Goal: Task Accomplishment & Management: Manage account settings

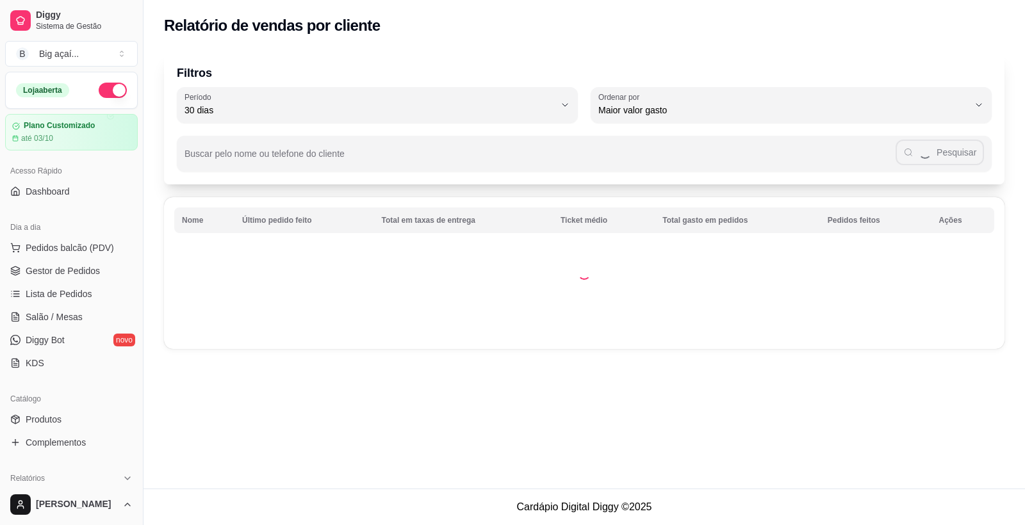
select select "30"
select select "HIGHEST_TOTAL_SPENT_WITH_ORDERS"
click at [82, 245] on span "Pedidos balcão (PDV)" at bounding box center [70, 247] width 88 height 13
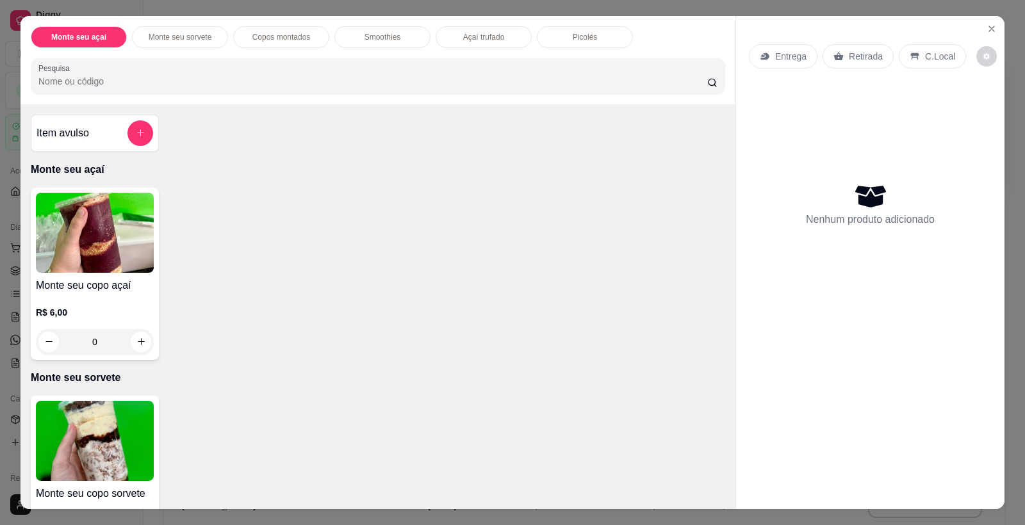
click at [113, 222] on img at bounding box center [95, 233] width 118 height 80
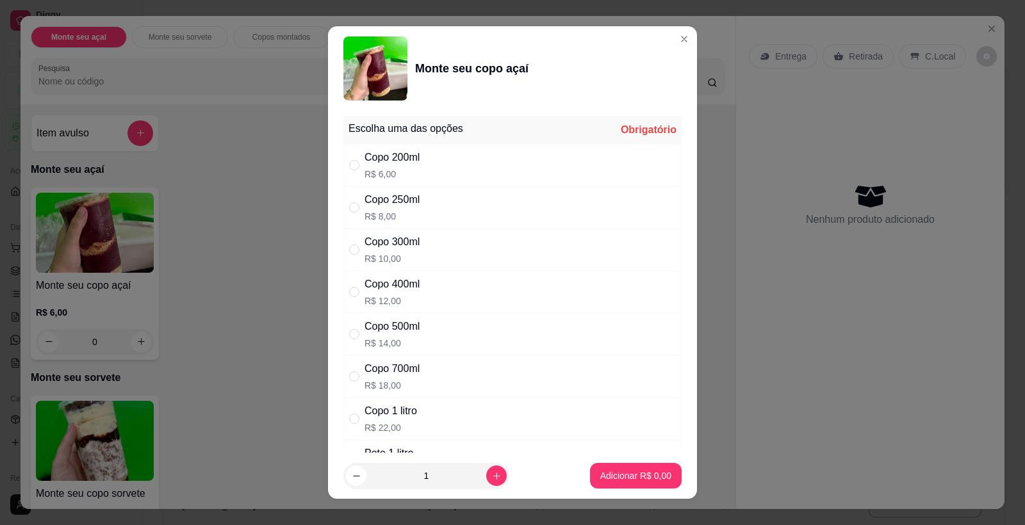
click at [412, 211] on p "R$ 8,00" at bounding box center [391, 216] width 55 height 13
radio input "true"
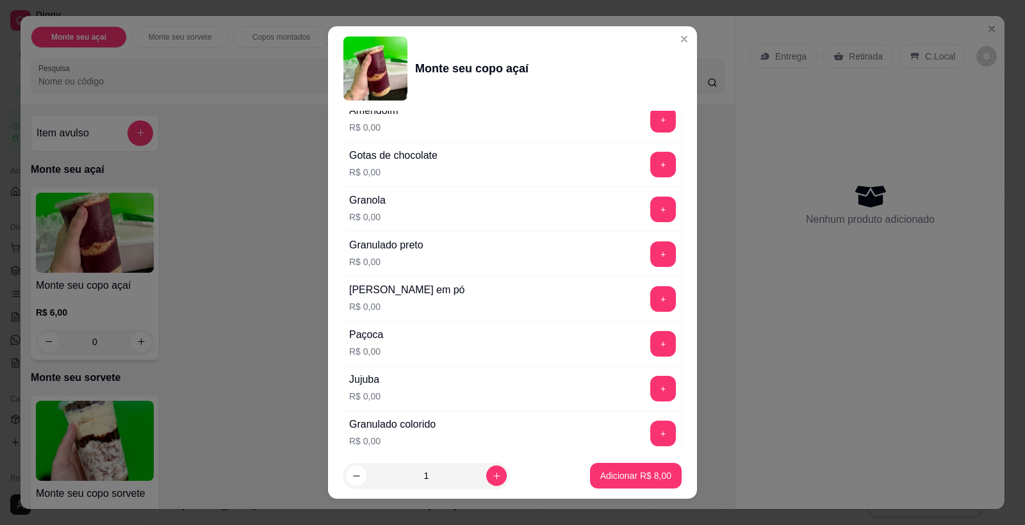
scroll to position [662, 0]
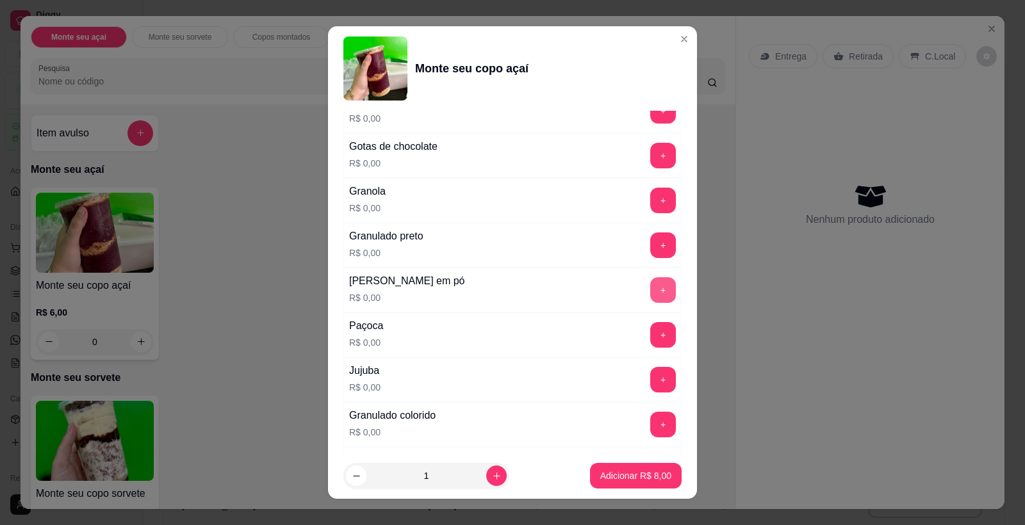
click at [651, 292] on button "+" at bounding box center [663, 290] width 26 height 26
click at [650, 327] on button "+" at bounding box center [663, 335] width 26 height 26
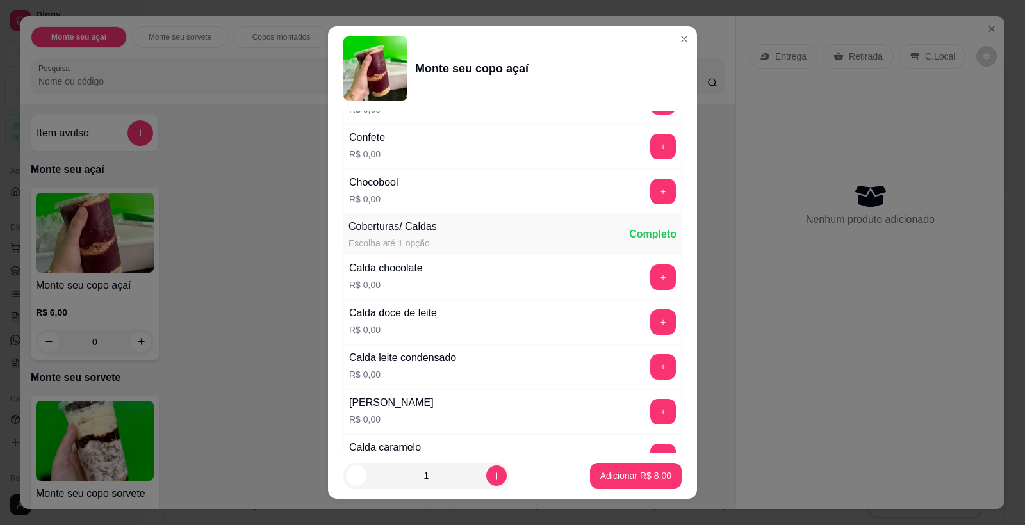
scroll to position [1128, 0]
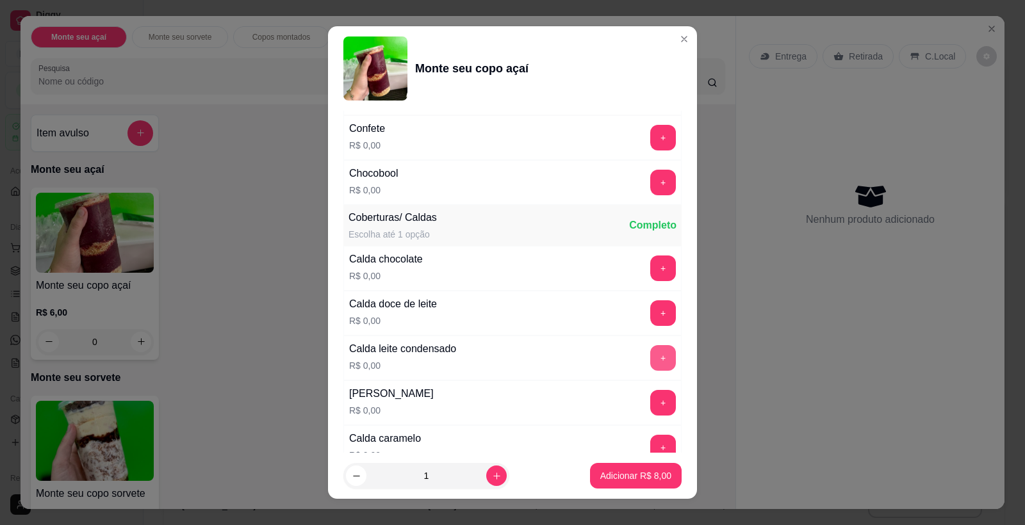
click at [650, 364] on button "+" at bounding box center [663, 358] width 26 height 26
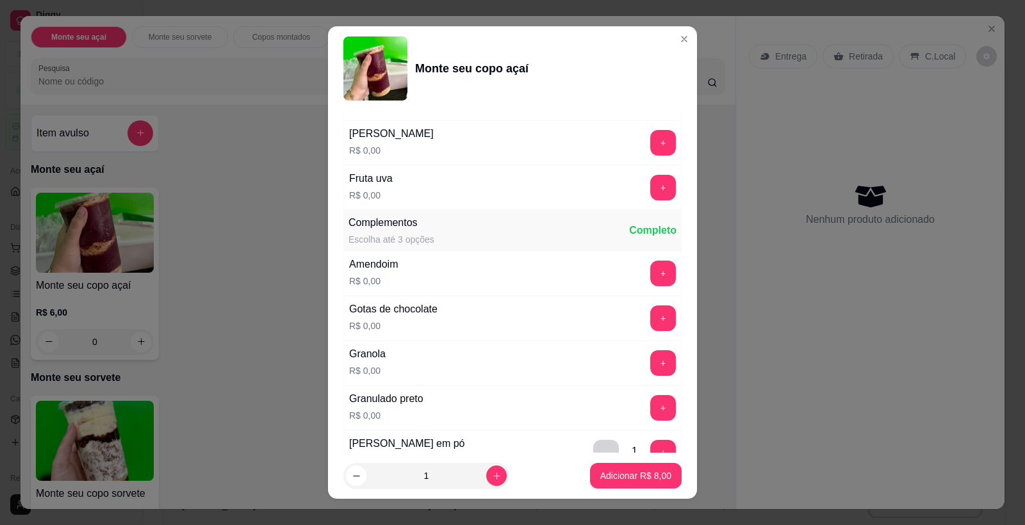
scroll to position [378, 0]
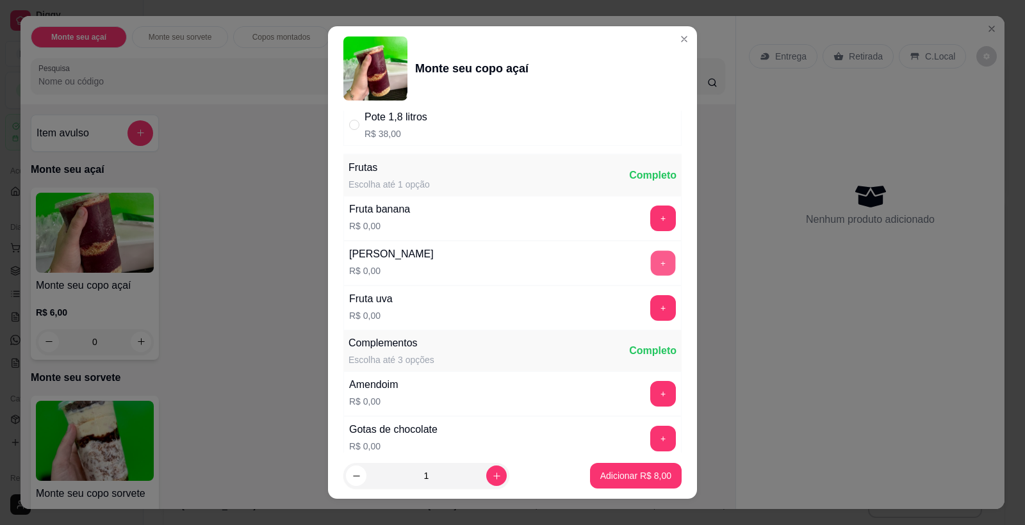
click at [651, 255] on button "+" at bounding box center [663, 263] width 25 height 25
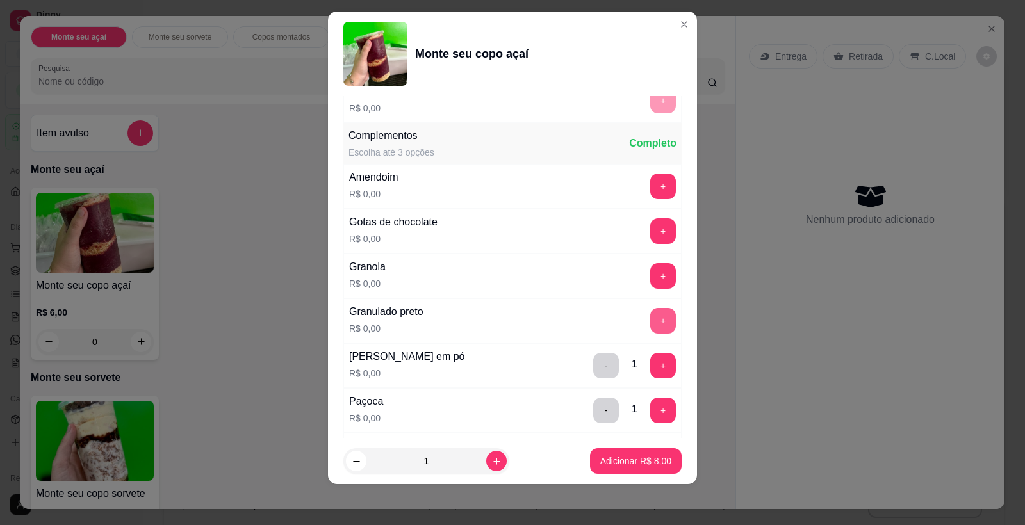
scroll to position [598, 0]
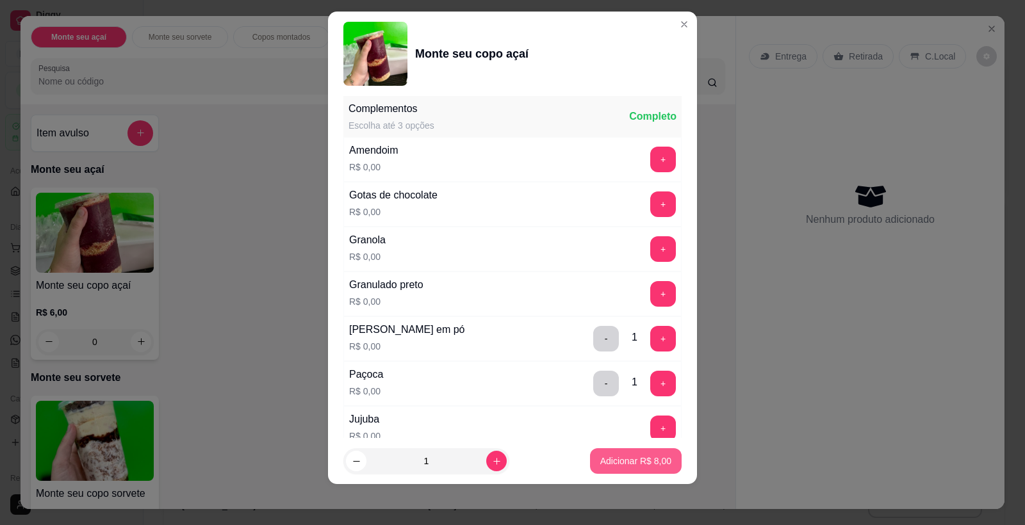
click at [638, 457] on p "Adicionar R$ 8,00" at bounding box center [635, 461] width 71 height 13
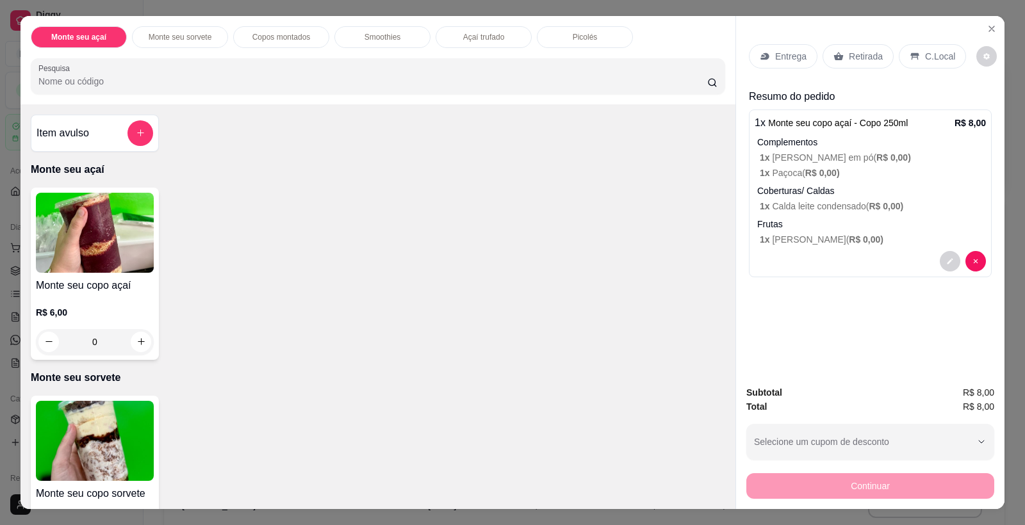
click at [69, 444] on img at bounding box center [95, 441] width 118 height 80
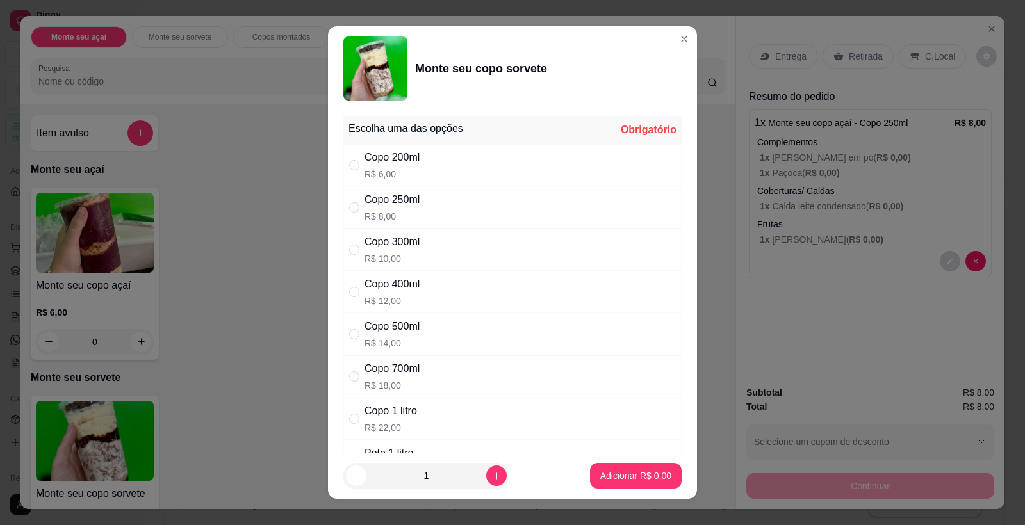
click at [427, 172] on div "Copo 200ml R$ 6,00" at bounding box center [512, 165] width 338 height 42
click at [414, 202] on div "Copo 250ml" at bounding box center [391, 199] width 55 height 15
radio input "false"
radio input "true"
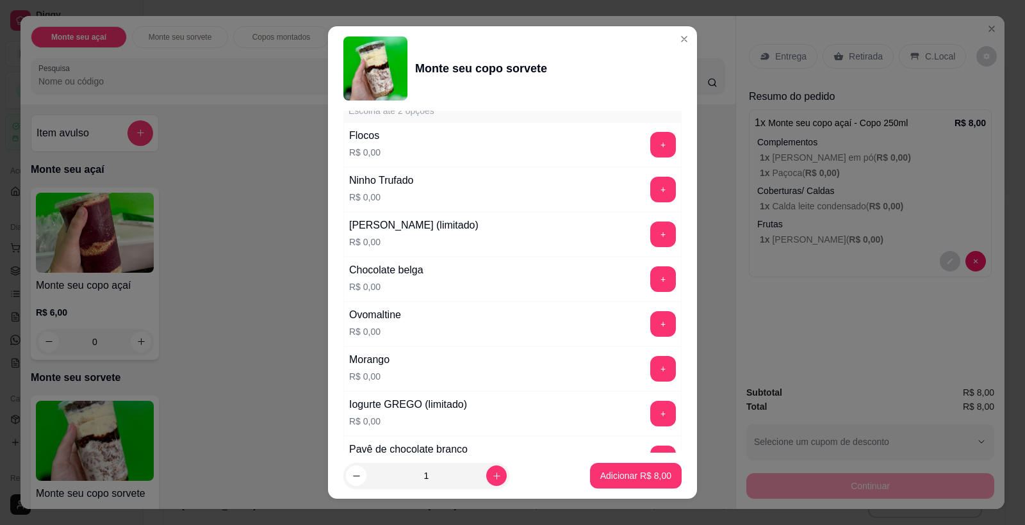
scroll to position [447, 0]
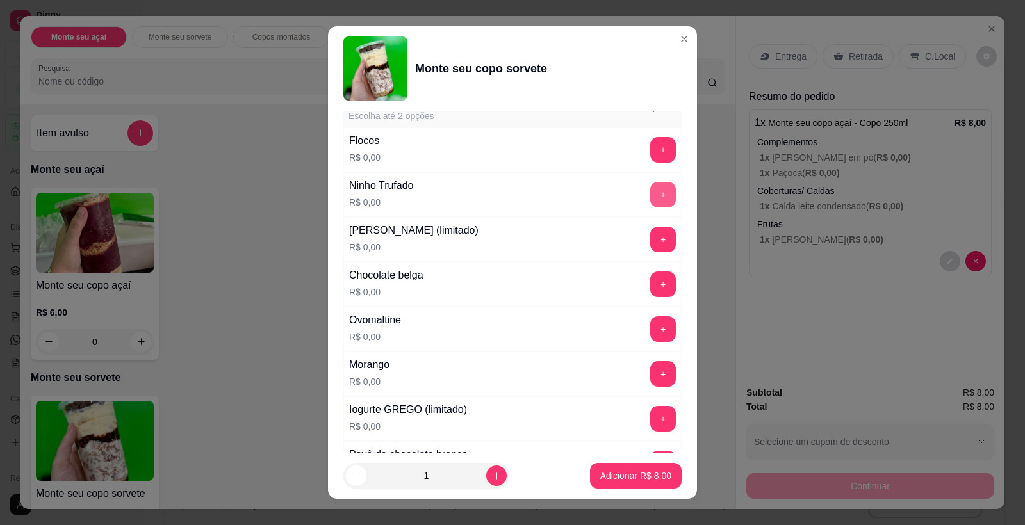
click at [650, 190] on button "+" at bounding box center [663, 195] width 26 height 26
click at [651, 325] on button "+" at bounding box center [663, 329] width 25 height 25
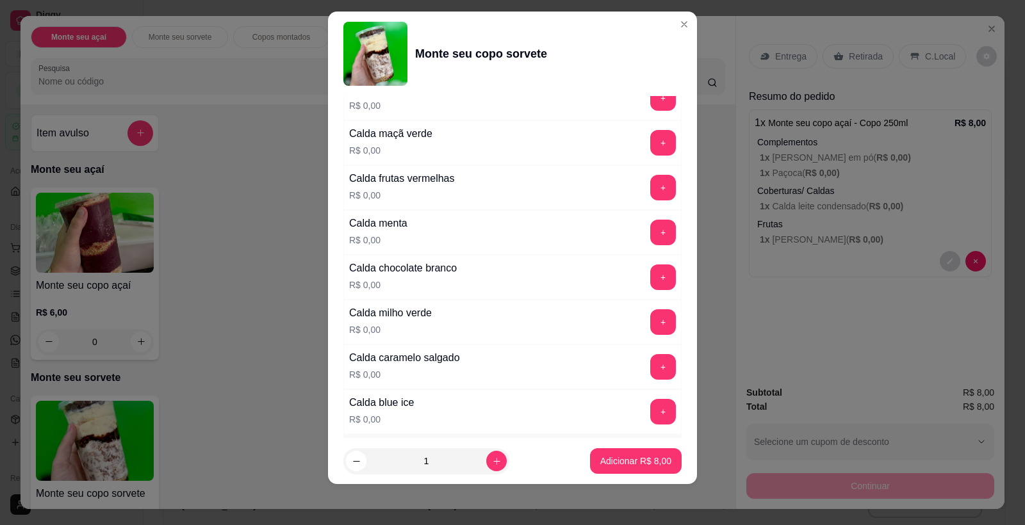
scroll to position [1199, 0]
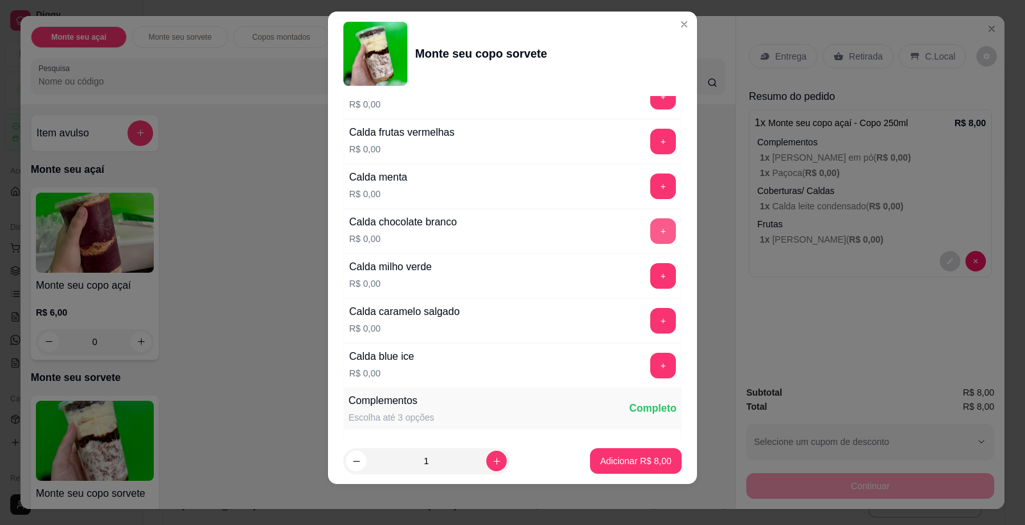
click at [651, 231] on button "+" at bounding box center [663, 231] width 26 height 26
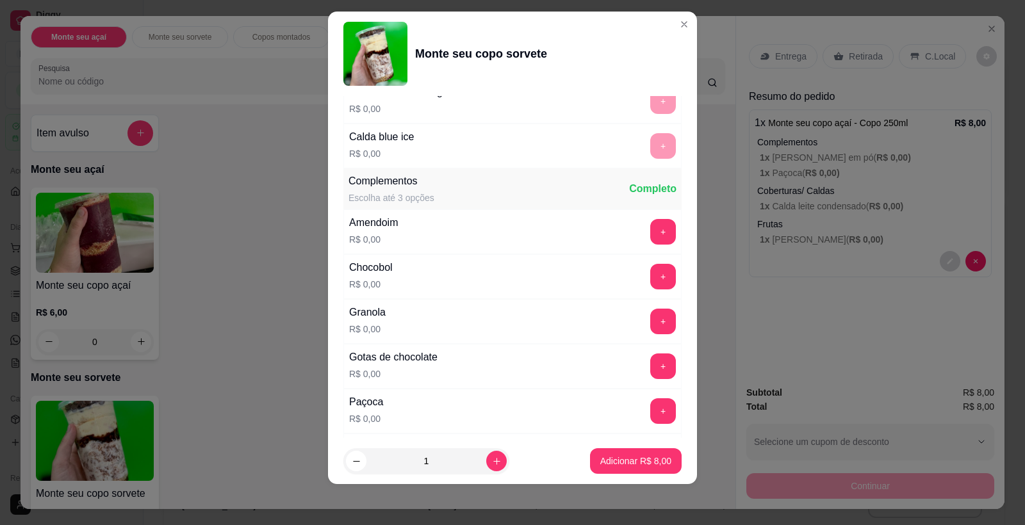
scroll to position [1491, 0]
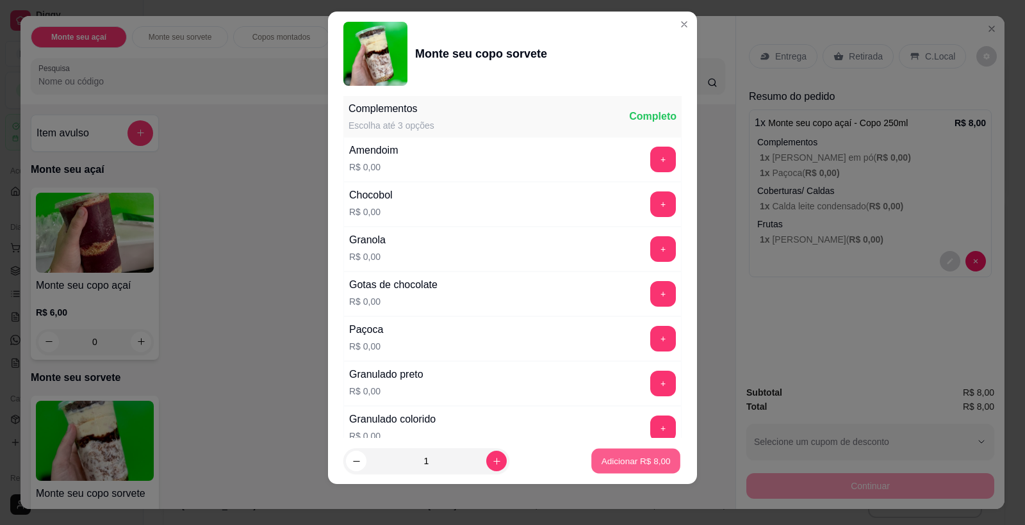
click at [626, 457] on p "Adicionar R$ 8,00" at bounding box center [635, 461] width 69 height 12
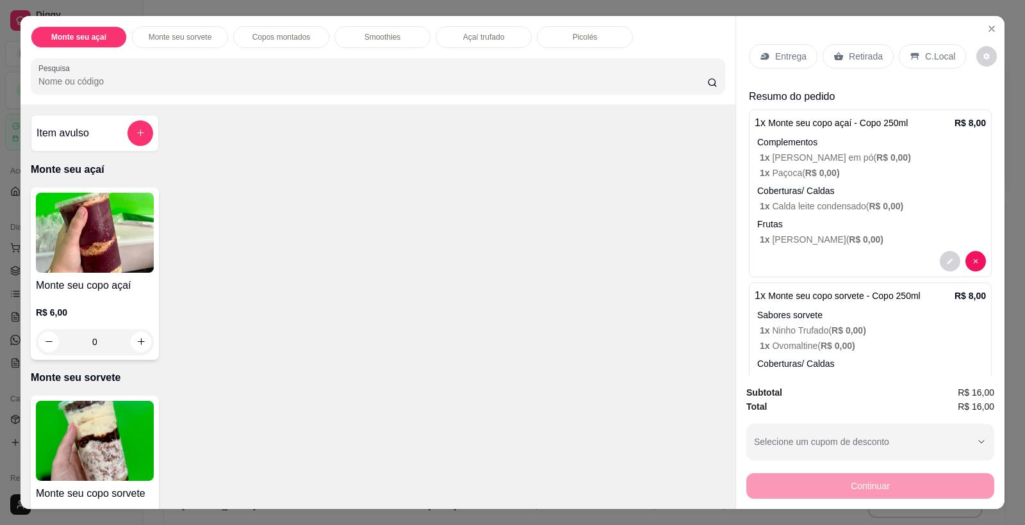
drag, startPoint x: 849, startPoint y: 61, endPoint x: 855, endPoint y: 75, distance: 15.5
click at [849, 60] on p "Retirada" at bounding box center [866, 56] width 34 height 13
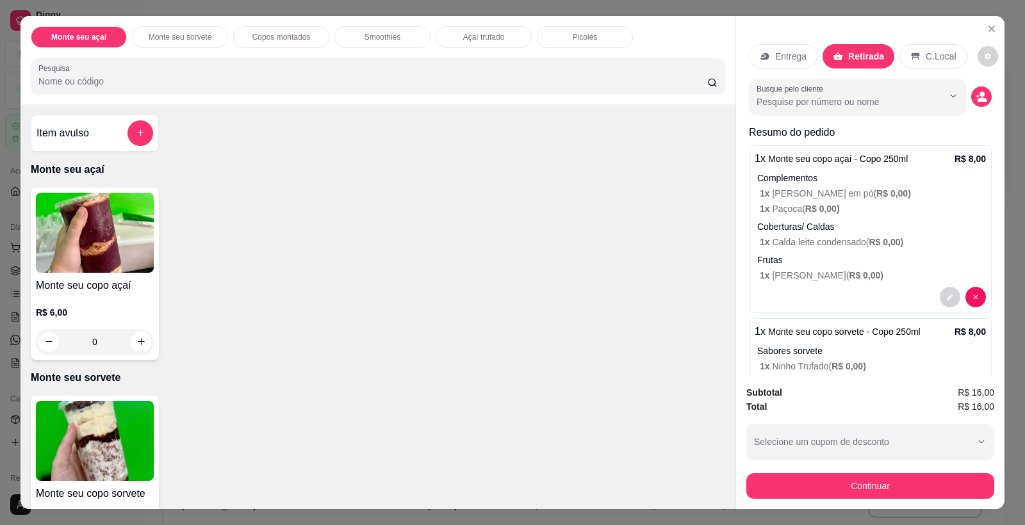
click at [900, 480] on button "Continuar" at bounding box center [870, 486] width 248 height 26
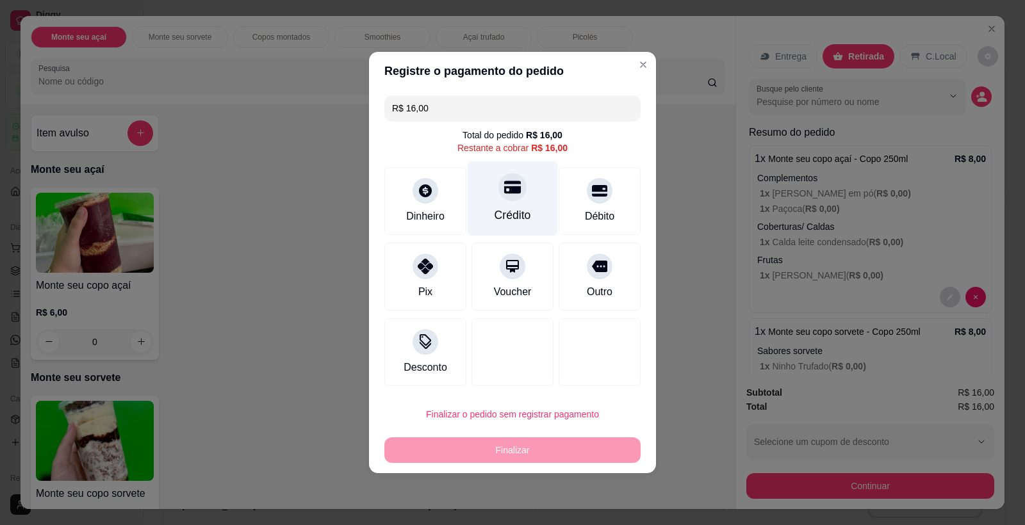
click at [513, 184] on icon at bounding box center [512, 187] width 17 height 17
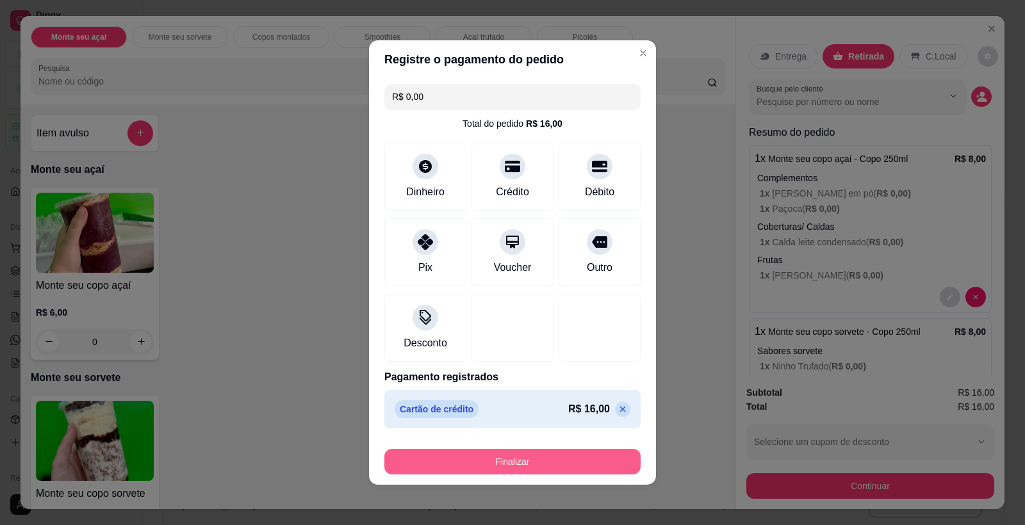
click at [543, 467] on button "Finalizar" at bounding box center [512, 462] width 256 height 26
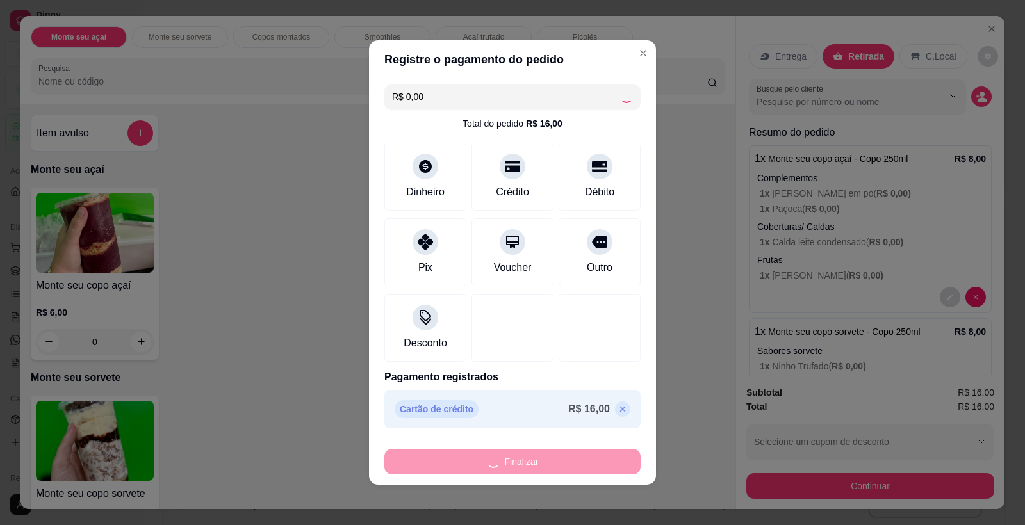
type input "-R$ 16,00"
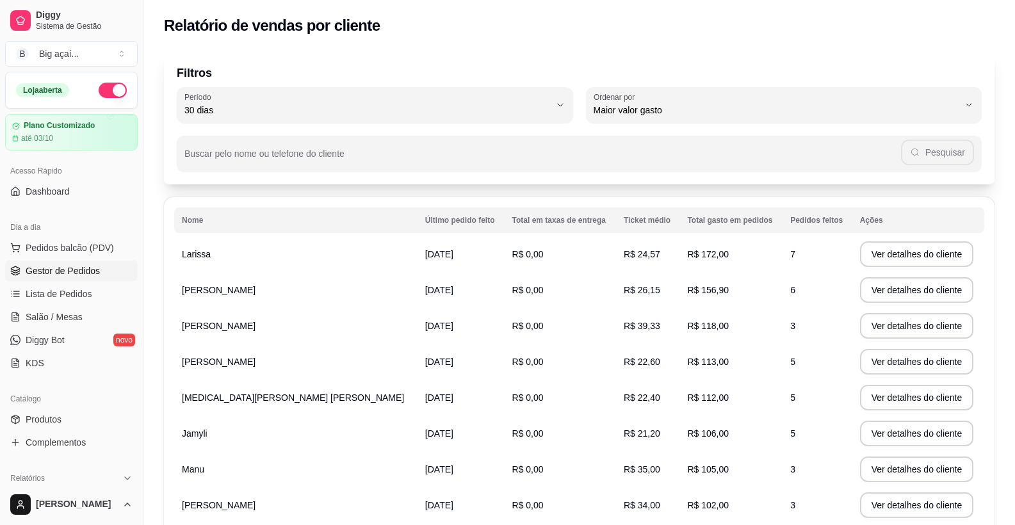
click at [80, 268] on span "Gestor de Pedidos" at bounding box center [63, 270] width 74 height 13
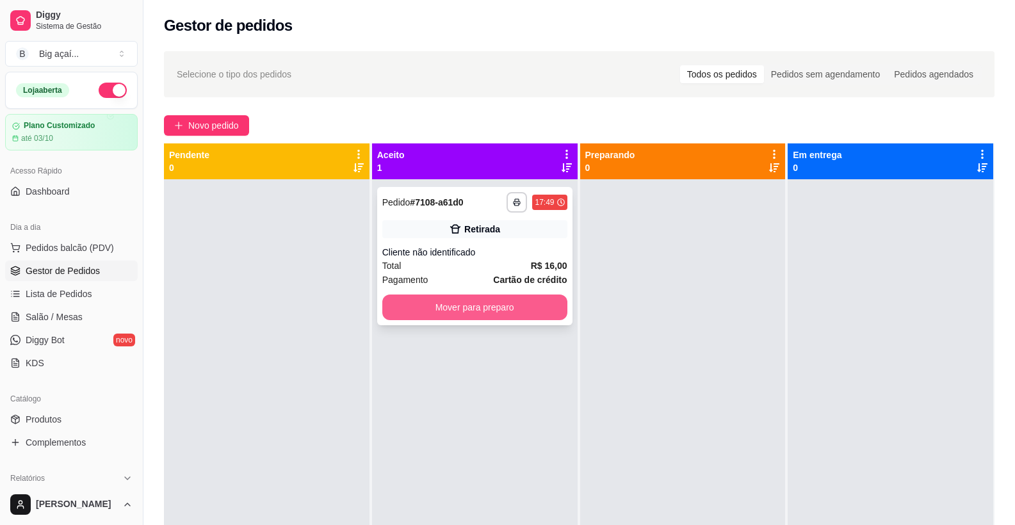
click at [486, 307] on button "Mover para preparo" at bounding box center [474, 308] width 185 height 26
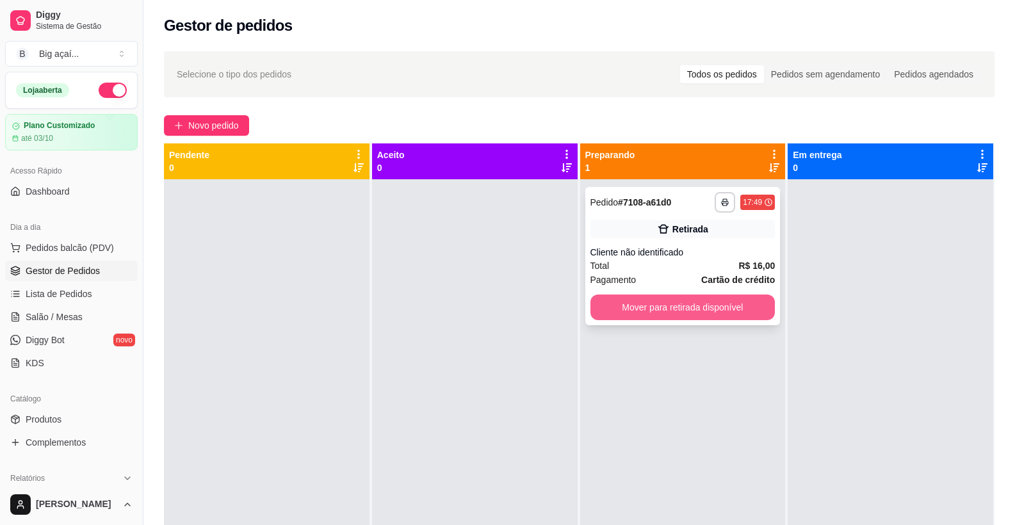
click at [676, 298] on button "Mover para retirada disponível" at bounding box center [682, 308] width 185 height 26
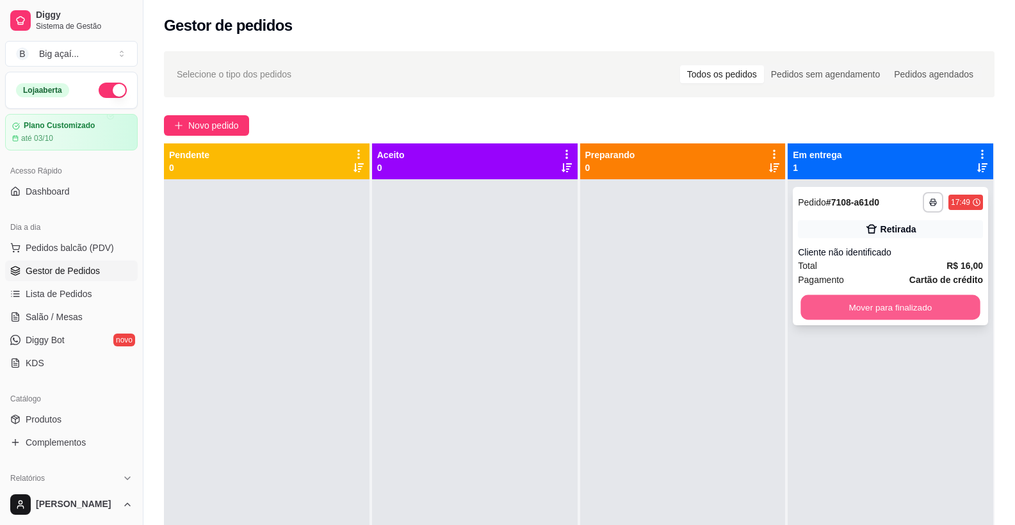
click at [872, 302] on button "Mover para finalizado" at bounding box center [890, 307] width 179 height 25
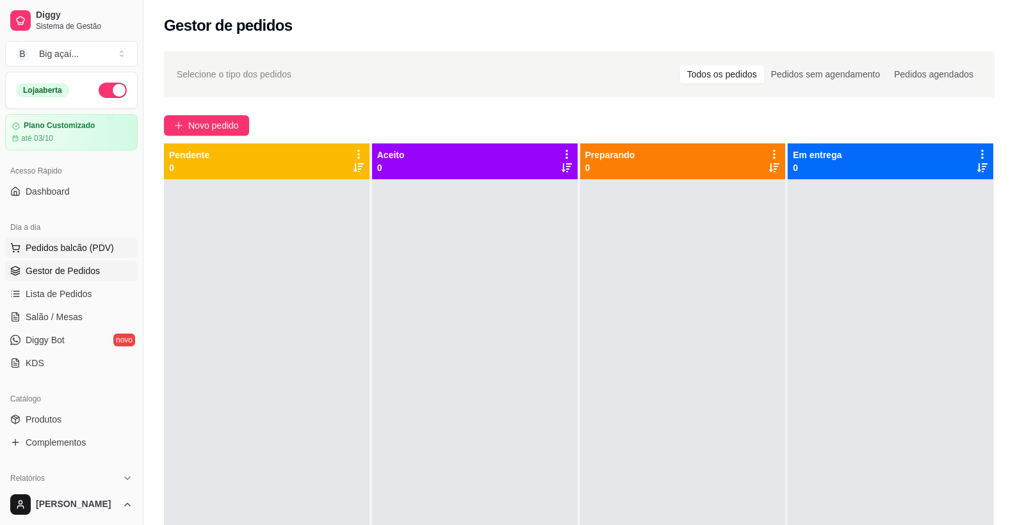
click at [83, 249] on span "Pedidos balcão (PDV)" at bounding box center [70, 247] width 88 height 13
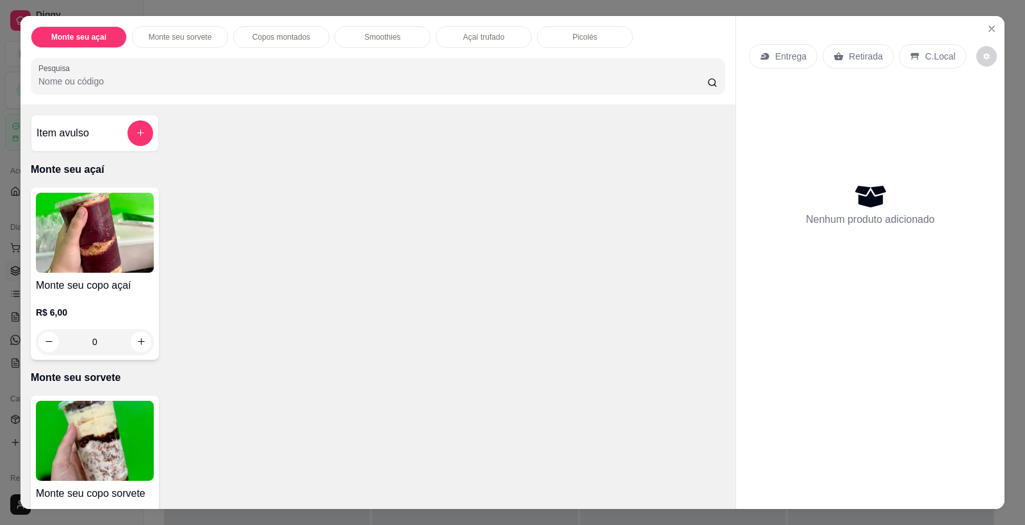
click at [123, 212] on img at bounding box center [95, 233] width 118 height 80
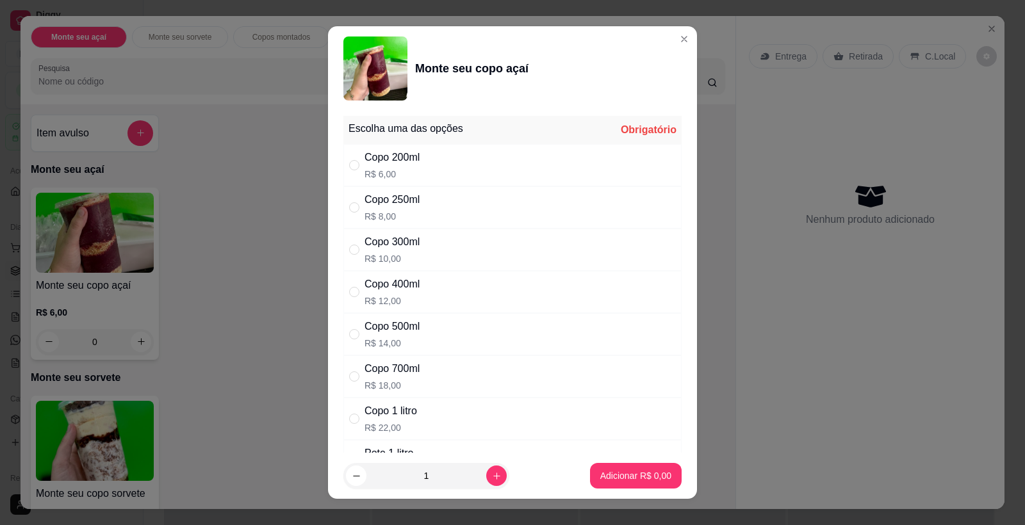
click at [408, 327] on div "Copo 500ml" at bounding box center [391, 326] width 55 height 15
radio input "true"
drag, startPoint x: 621, startPoint y: 492, endPoint x: 629, endPoint y: 483, distance: 12.3
click at [624, 491] on footer "1 Adicionar R$ 14,00" at bounding box center [512, 476] width 369 height 46
click at [629, 483] on button "Adicionar R$ 14,00" at bounding box center [633, 476] width 94 height 25
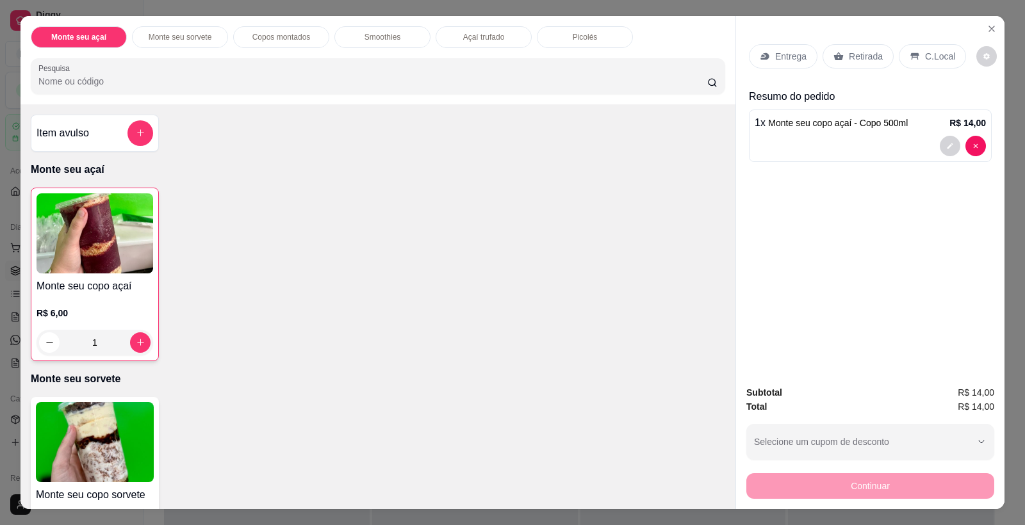
click at [813, 120] on span "Monte seu copo açaí - Copo 500ml" at bounding box center [838, 123] width 140 height 10
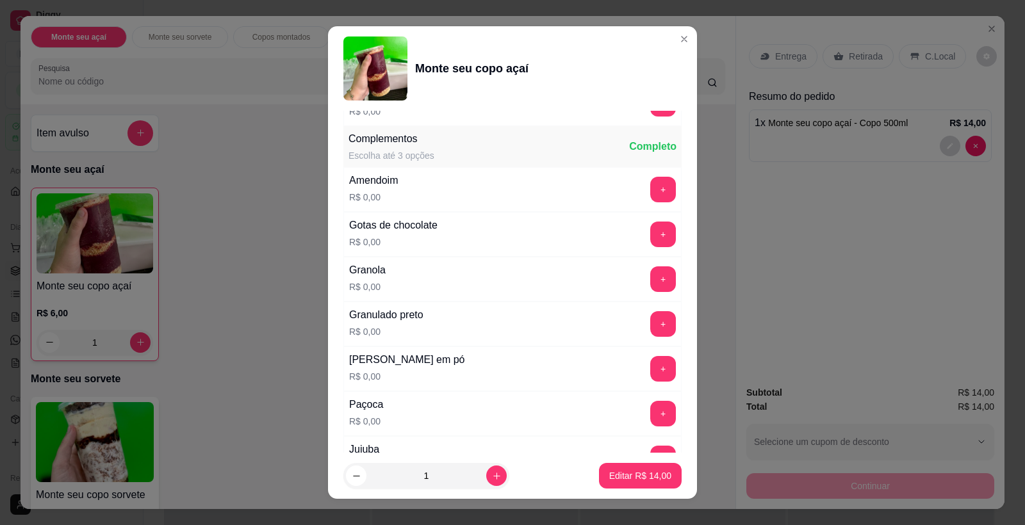
scroll to position [662, 0]
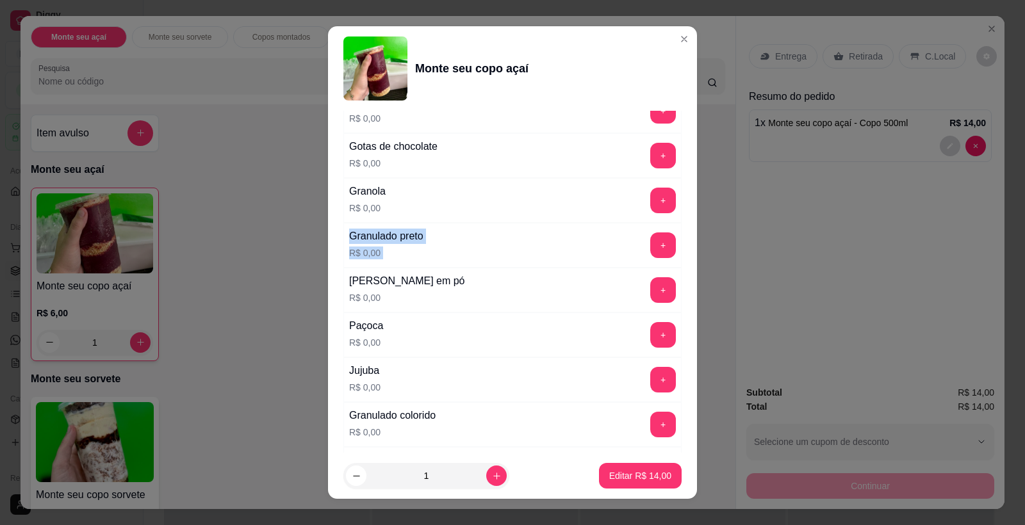
drag, startPoint x: 671, startPoint y: 244, endPoint x: 676, endPoint y: 216, distance: 28.6
click at [676, 216] on div "Escolha uma das opções Completo Copo 200ml R$ 6,00 Copo 250ml R$ 8,00 Copo 300m…" at bounding box center [512, 282] width 369 height 342
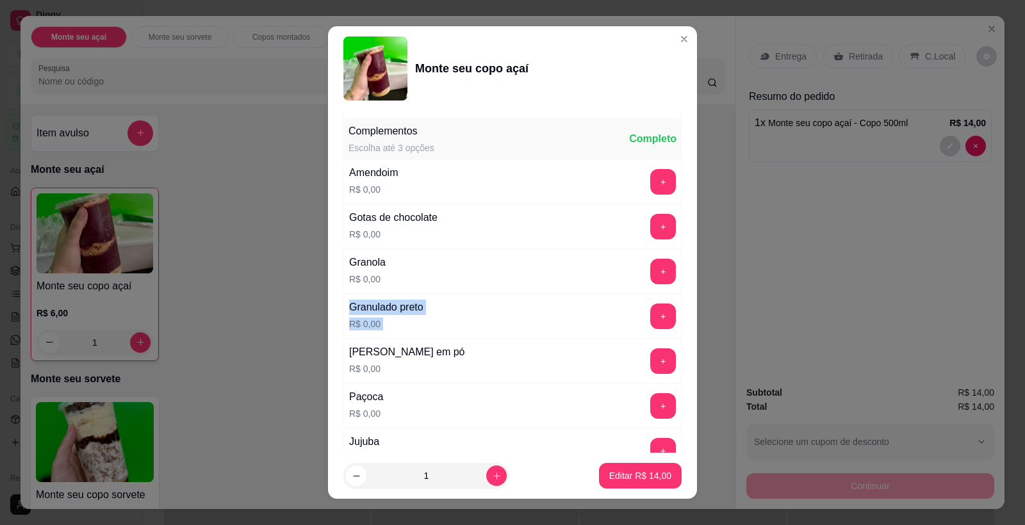
scroll to position [553, 0]
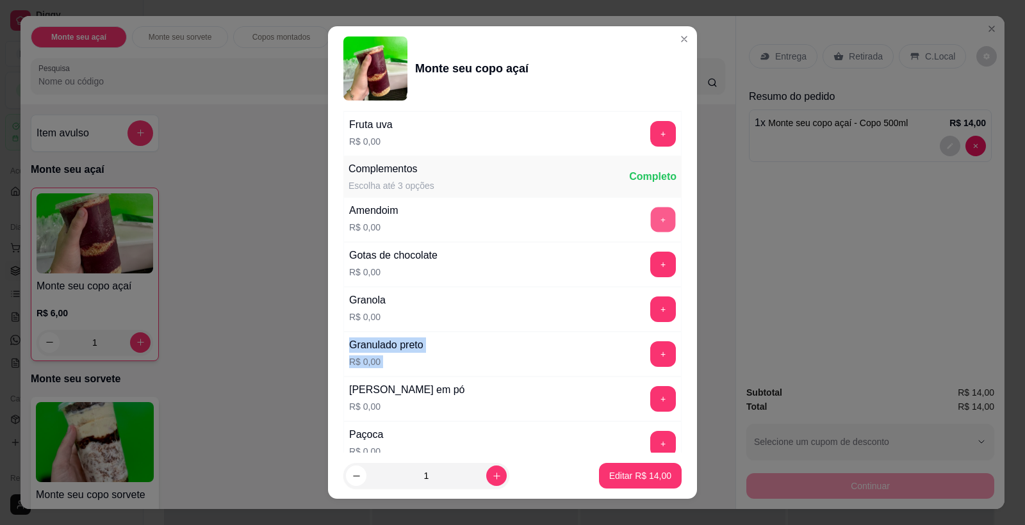
click at [651, 215] on button "+" at bounding box center [663, 219] width 25 height 25
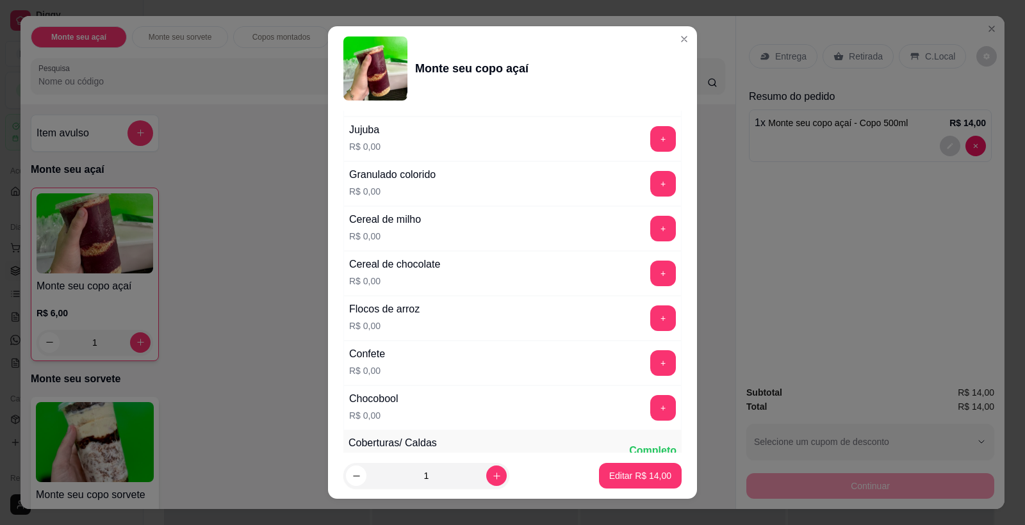
scroll to position [940, 0]
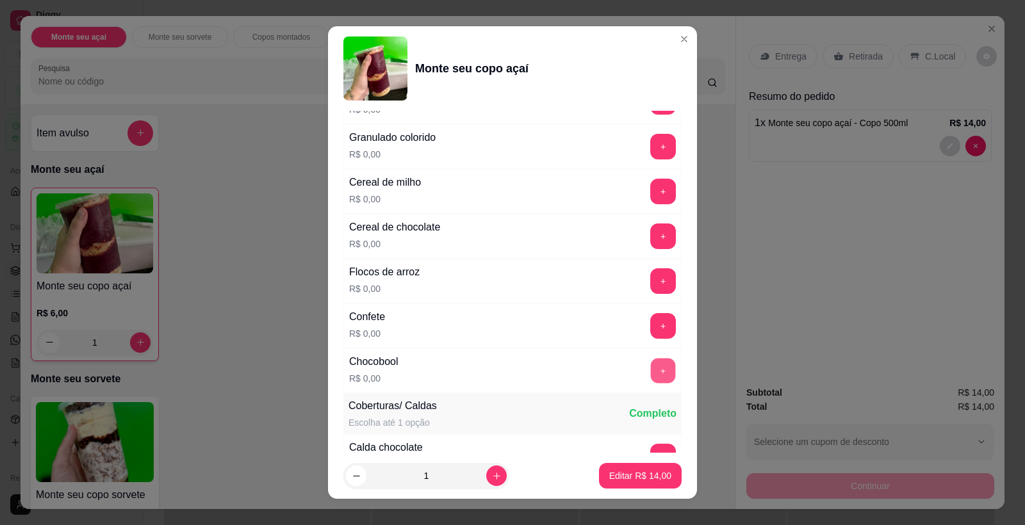
click at [651, 374] on button "+" at bounding box center [663, 371] width 25 height 25
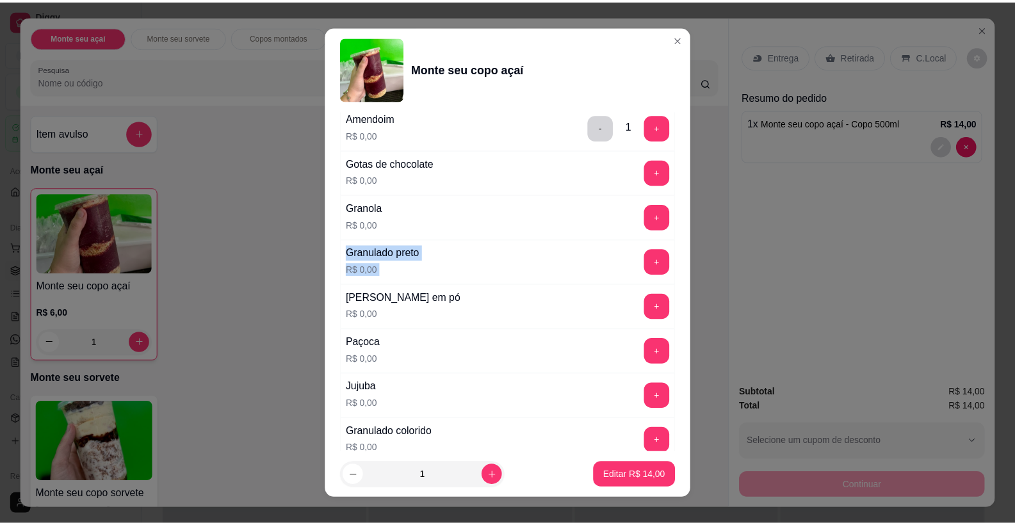
scroll to position [641, 0]
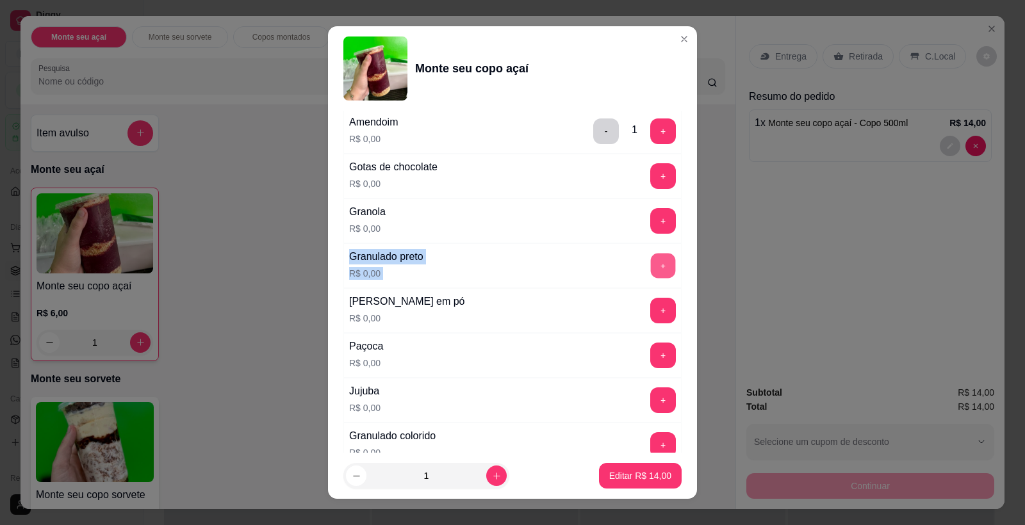
click at [651, 257] on button "+" at bounding box center [663, 266] width 25 height 25
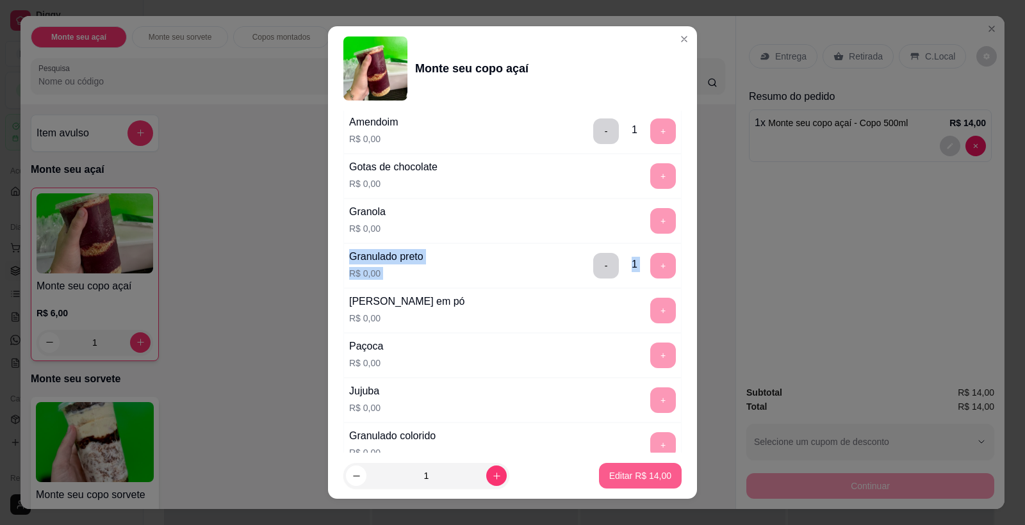
click at [652, 466] on button "Editar R$ 14,00" at bounding box center [640, 476] width 83 height 26
type input "0"
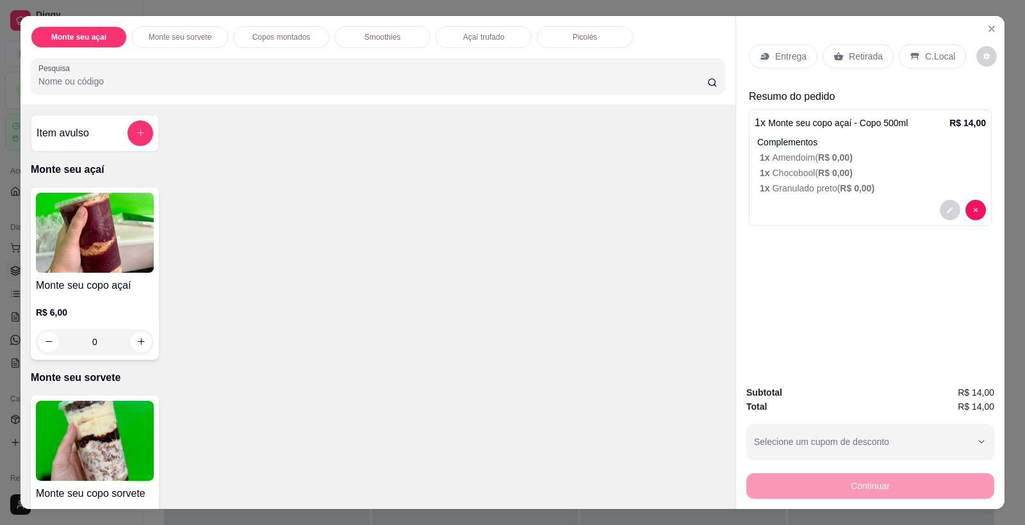
click at [839, 56] on div "Retirada" at bounding box center [857, 56] width 71 height 24
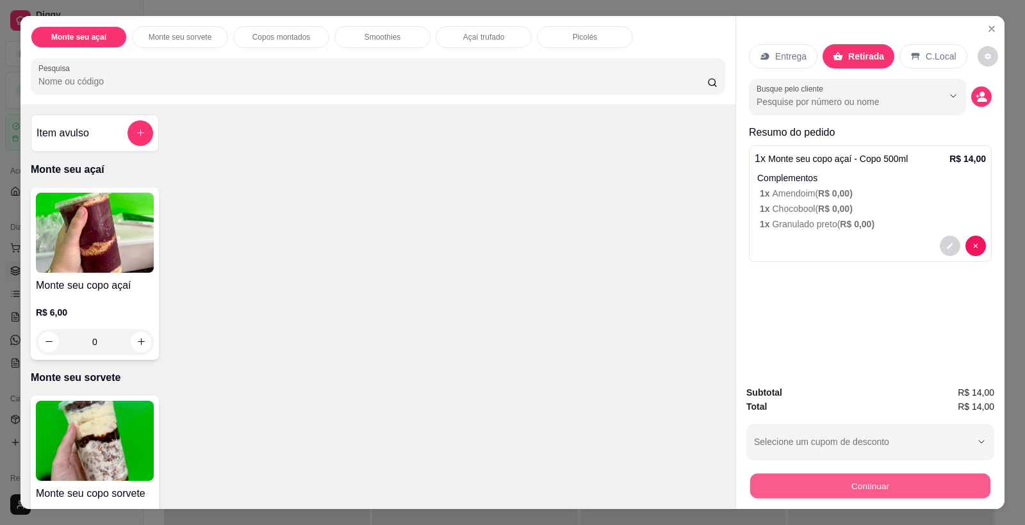
click at [890, 485] on button "Continuar" at bounding box center [870, 486] width 240 height 25
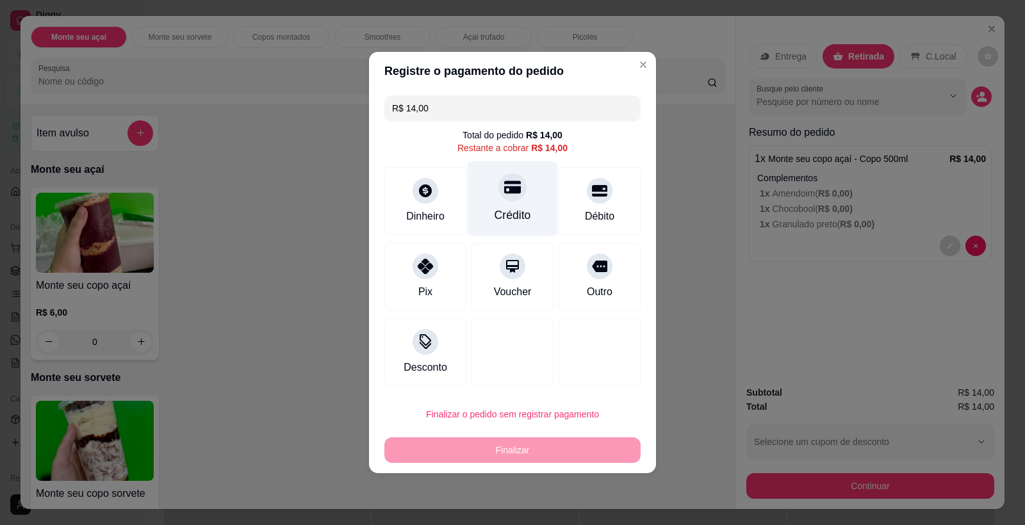
click at [516, 192] on icon at bounding box center [512, 187] width 17 height 13
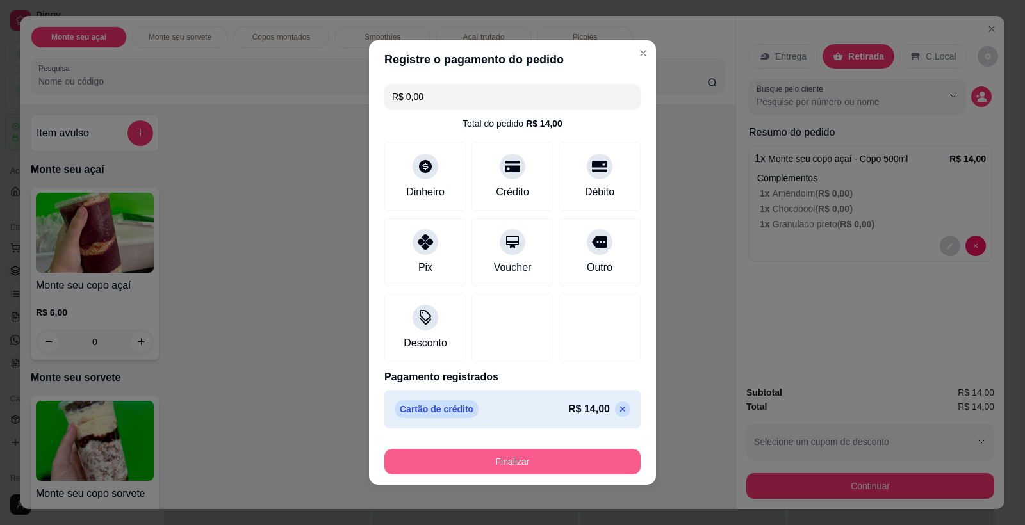
click at [540, 456] on button "Finalizar" at bounding box center [512, 462] width 256 height 26
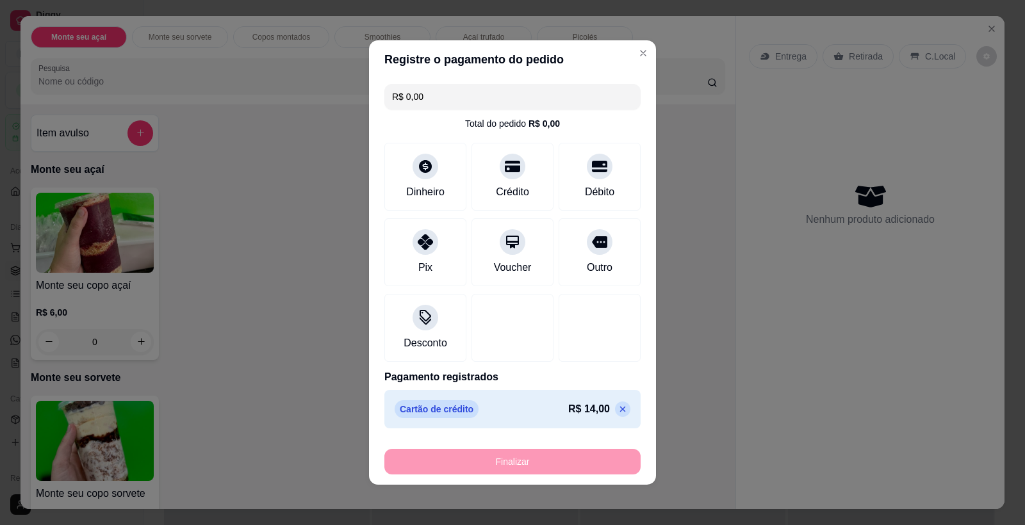
type input "-R$ 14,00"
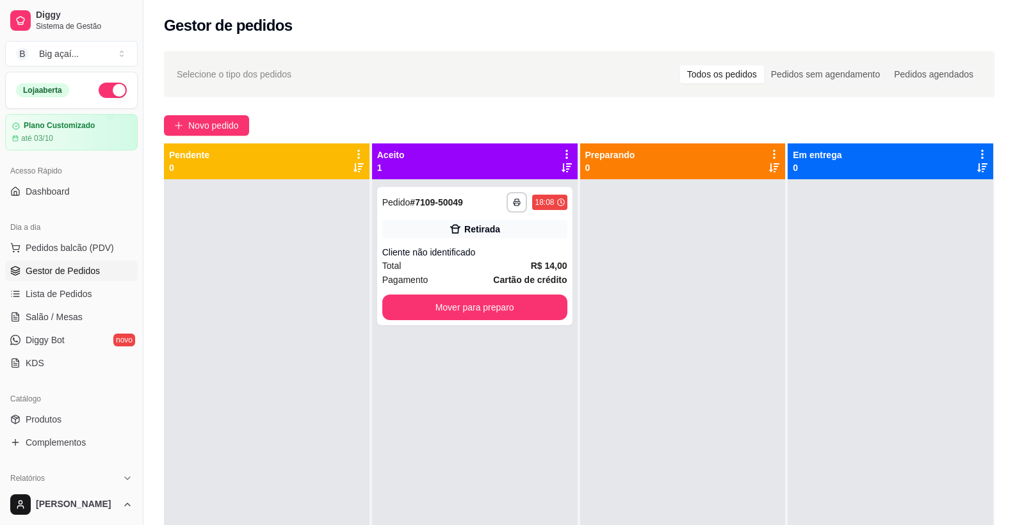
click at [873, 270] on div at bounding box center [891, 441] width 206 height 525
click at [490, 303] on button "Mover para preparo" at bounding box center [474, 307] width 179 height 25
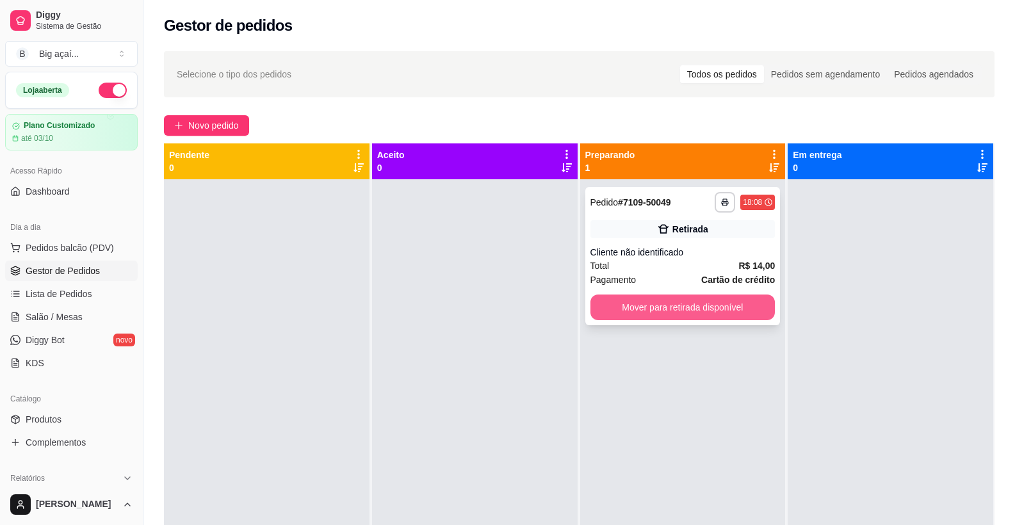
click at [717, 312] on button "Mover para retirada disponível" at bounding box center [682, 308] width 185 height 26
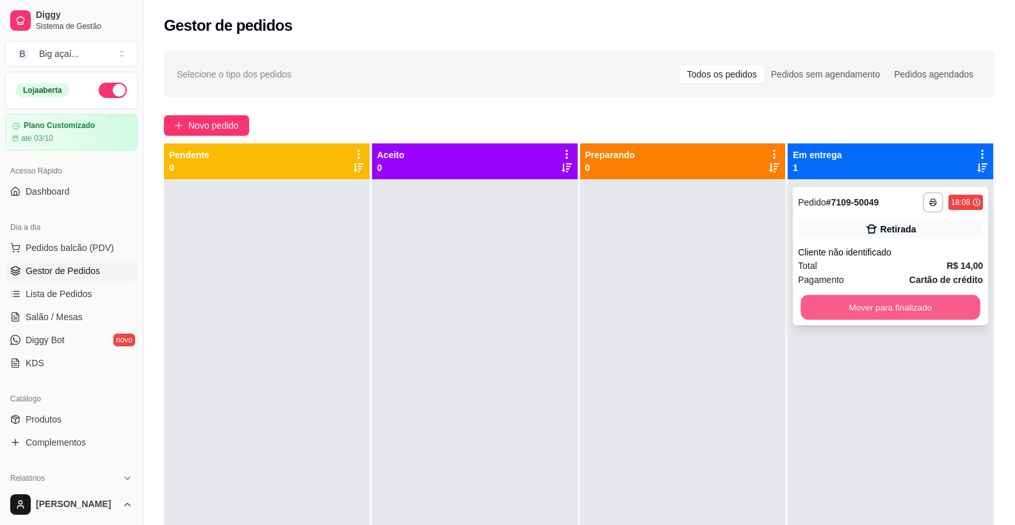
click at [896, 301] on button "Mover para finalizado" at bounding box center [890, 307] width 179 height 25
